Goal: Go to known website

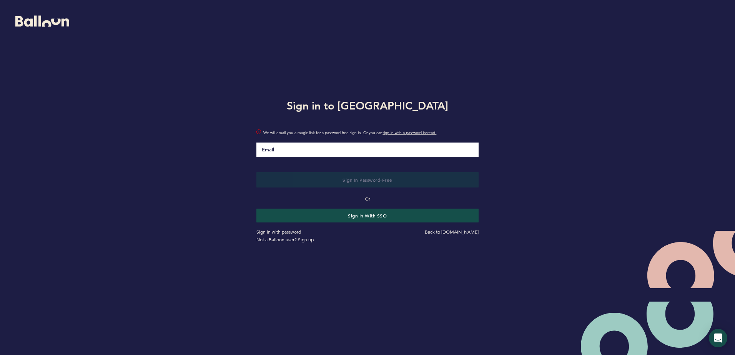
click at [351, 153] on input "Email" at bounding box center [367, 150] width 222 height 14
type input "[EMAIL_ADDRESS][DOMAIN_NAME]"
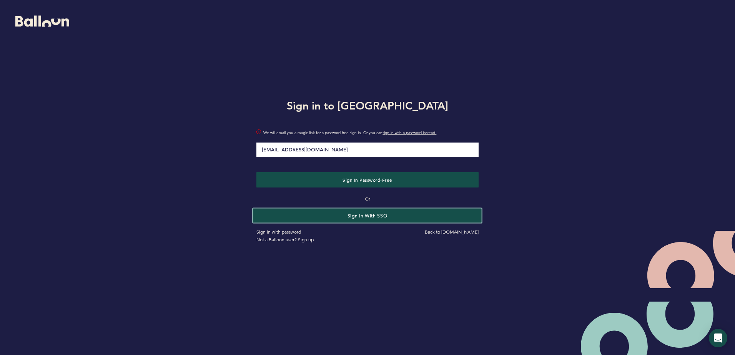
click at [346, 212] on button "Sign in with SSO" at bounding box center [367, 215] width 229 height 14
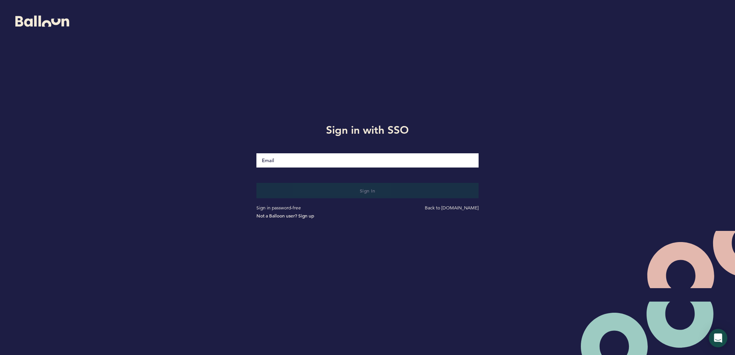
click at [366, 165] on input "Email" at bounding box center [367, 160] width 222 height 14
type input "[EMAIL_ADDRESS][DOMAIN_NAME]"
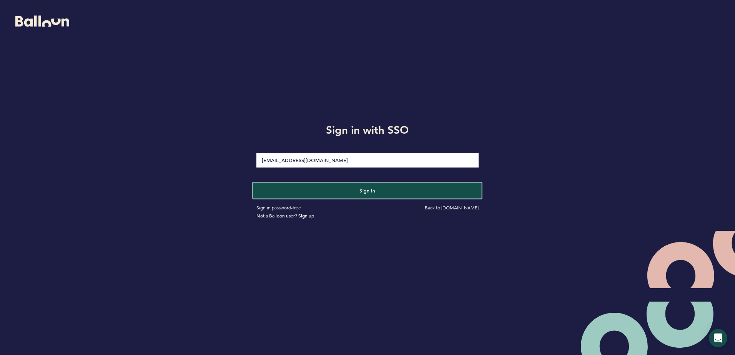
click at [357, 190] on button "Sign in" at bounding box center [367, 191] width 229 height 16
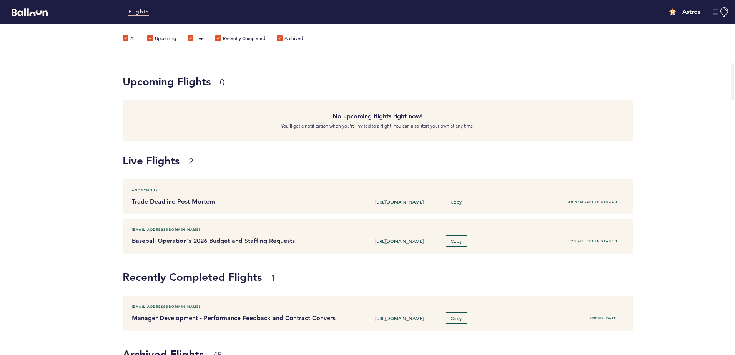
click at [357, 190] on div "Anonymous" at bounding box center [378, 190] width 504 height 8
